Goal: Information Seeking & Learning: Understand process/instructions

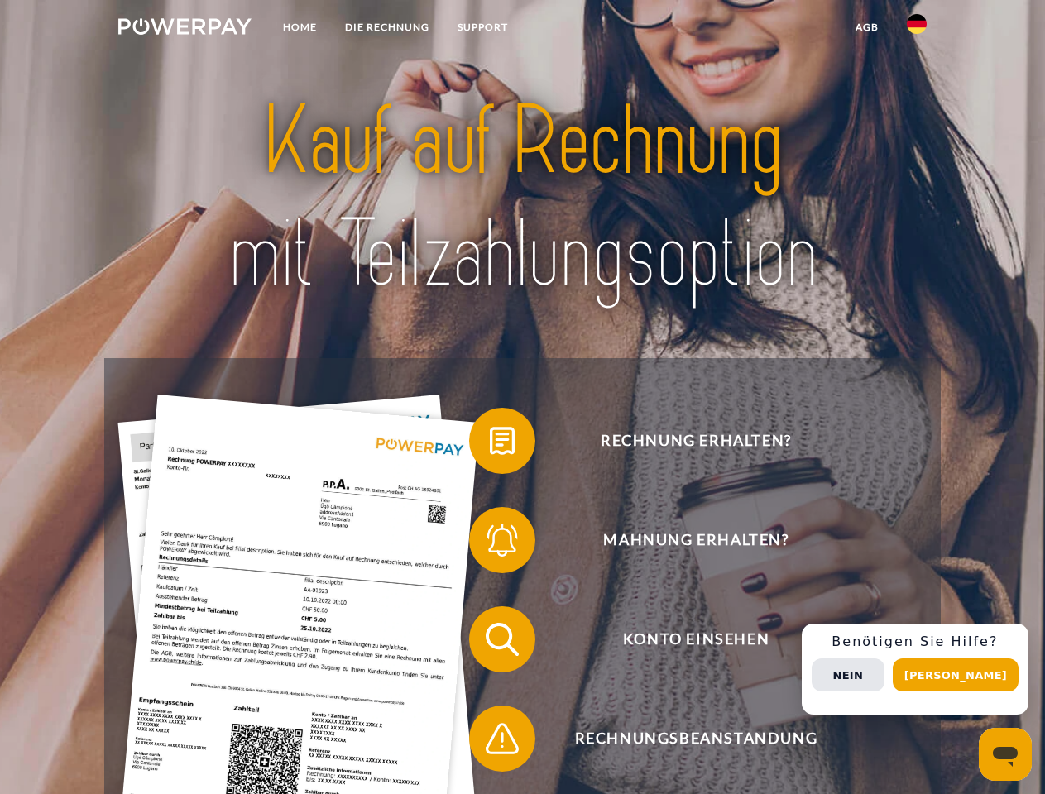
click at [184, 29] on img at bounding box center [184, 26] width 133 height 17
click at [917, 29] on img at bounding box center [917, 24] width 20 height 20
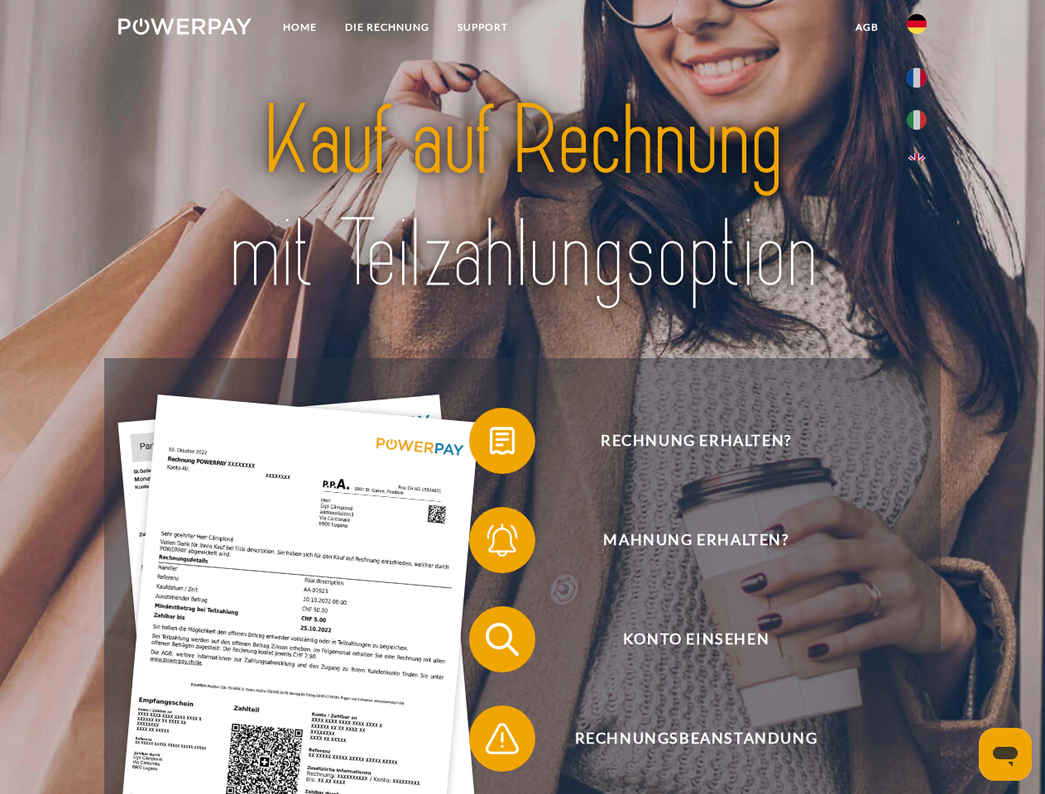
click at [866, 27] on link "agb" at bounding box center [866, 27] width 51 height 30
click at [490, 444] on span at bounding box center [477, 441] width 83 height 83
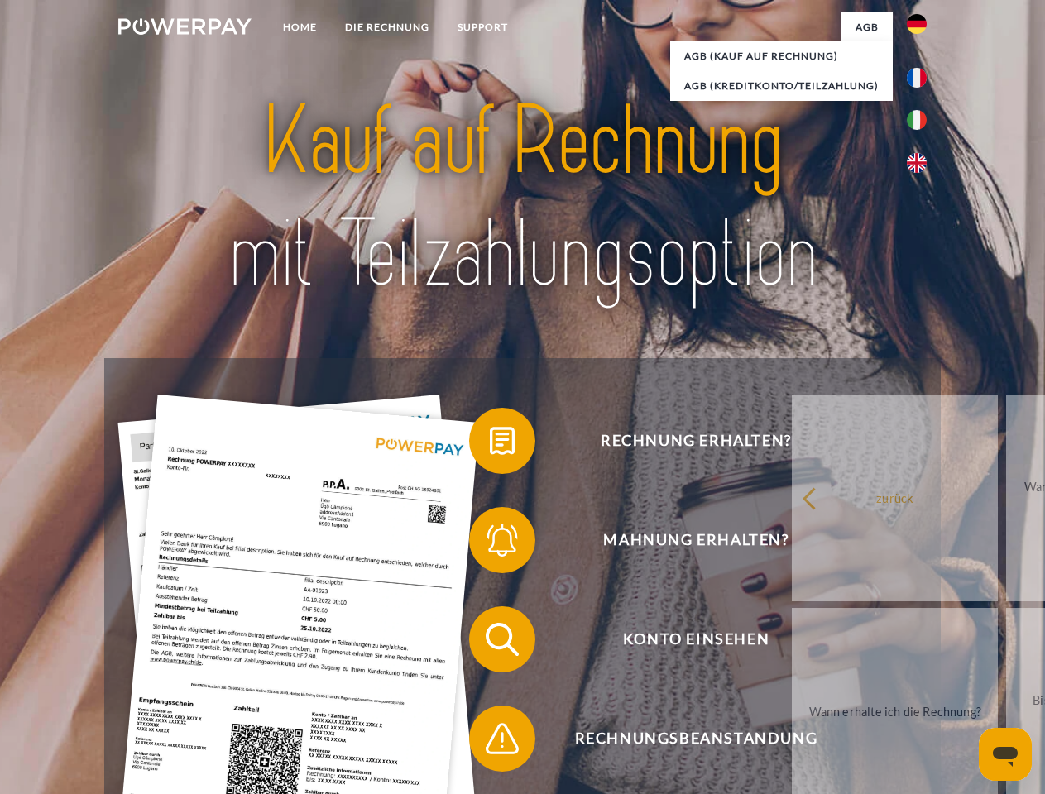
click at [490, 543] on div "Rechnung erhalten? Mahnung erhalten? Konto einsehen" at bounding box center [522, 689] width 836 height 662
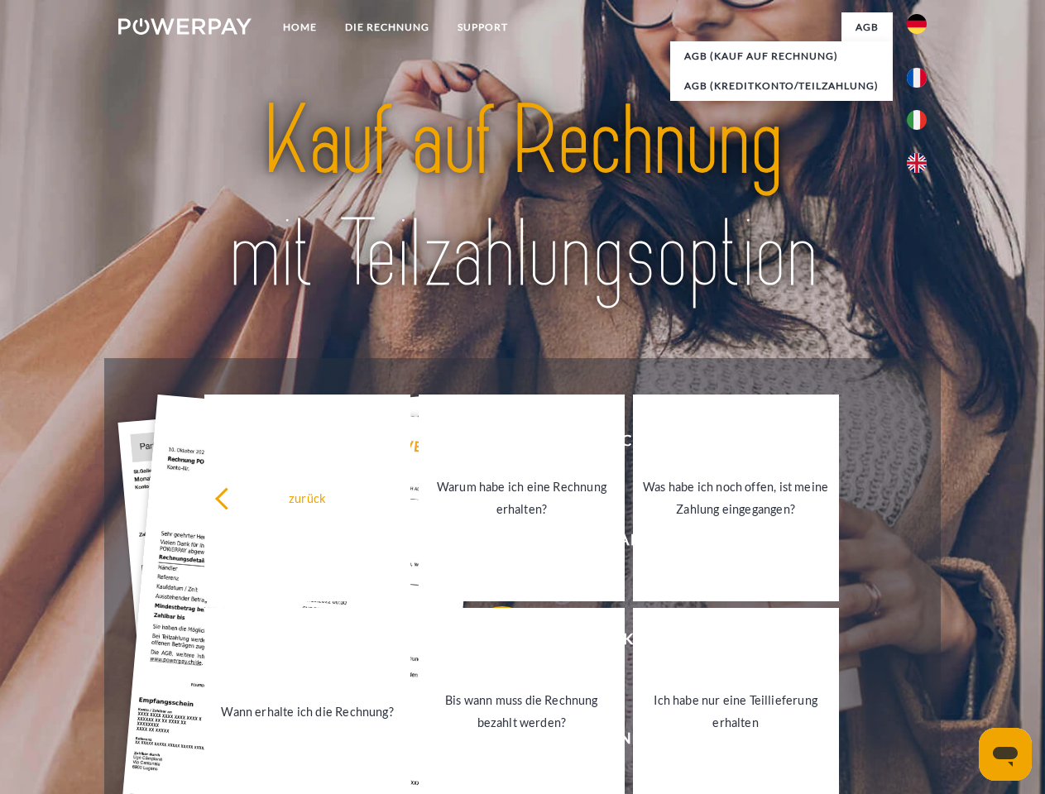
click at [490, 643] on link "Bis wann muss die Rechnung bezahlt werden?" at bounding box center [522, 711] width 206 height 207
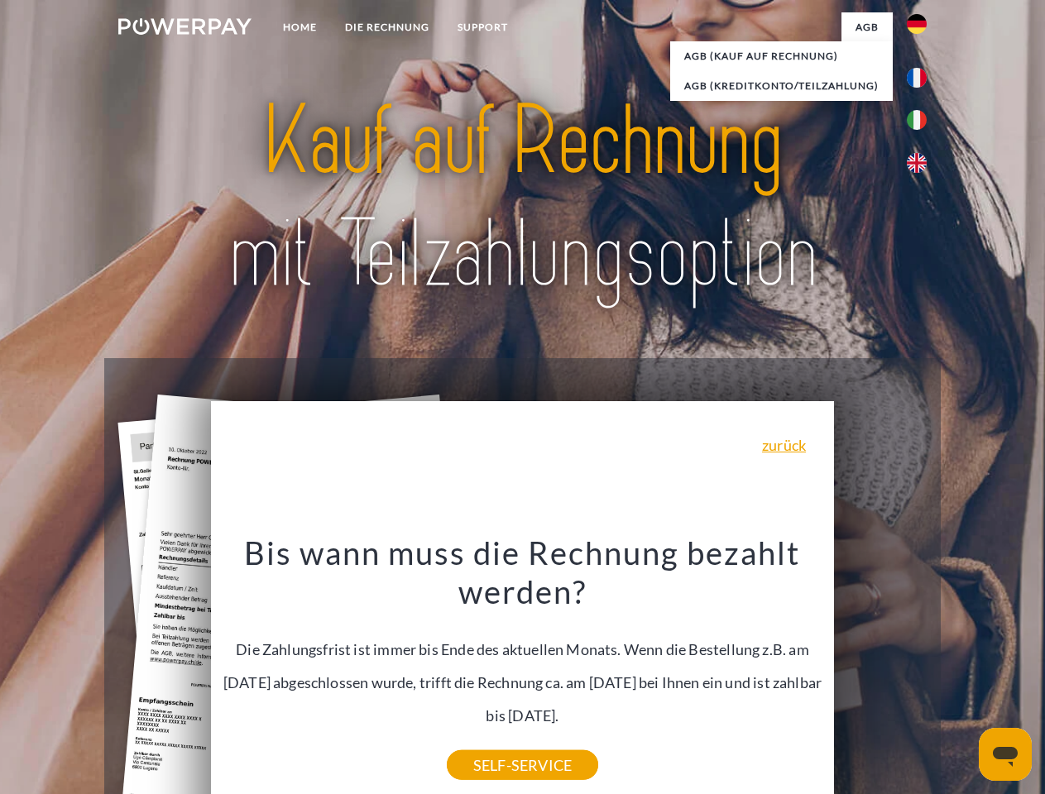
click at [490, 742] on div "Bis wann muss die Rechnung bezahlt werden? Die Zahlungsfrist ist immer bis Ende…" at bounding box center [523, 649] width 604 height 232
click at [921, 669] on div "Rechnung erhalten? Mahnung erhalten? Konto einsehen" at bounding box center [522, 689] width 836 height 662
click at [880, 673] on span "Konto einsehen" at bounding box center [695, 639] width 405 height 66
click at [961, 675] on header "Home DIE RECHNUNG SUPPORT" at bounding box center [522, 571] width 1045 height 1142
